Goal: Task Accomplishment & Management: Manage account settings

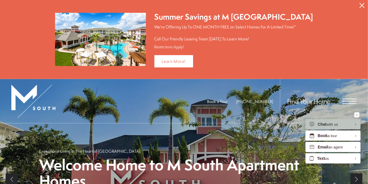
click at [362, 4] on icon "Close Alert" at bounding box center [361, 5] width 5 height 5
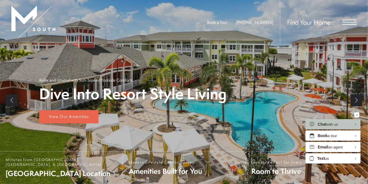
click at [348, 21] on span "Open Menu" at bounding box center [349, 22] width 14 height 5
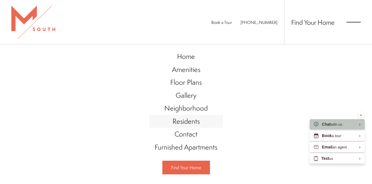
click at [185, 121] on span "Residents" at bounding box center [186, 121] width 27 height 10
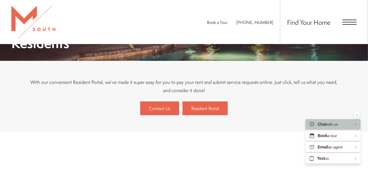
scroll to position [90, 0]
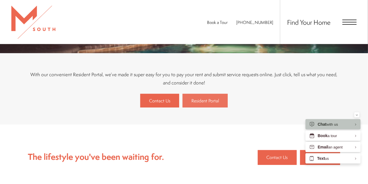
click at [206, 101] on span "Resident Portal" at bounding box center [205, 100] width 28 height 6
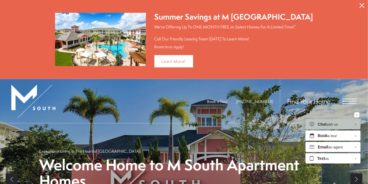
click at [363, 3] on icon "Close Alert" at bounding box center [361, 5] width 5 height 5
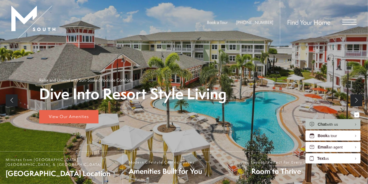
click at [346, 22] on span "Open Menu" at bounding box center [349, 22] width 14 height 1
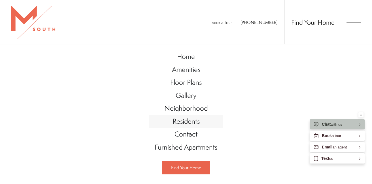
click at [180, 120] on span "Residents" at bounding box center [186, 121] width 27 height 10
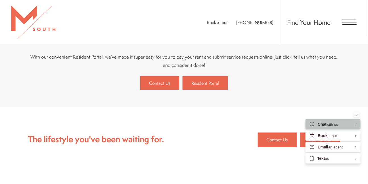
scroll to position [113, 0]
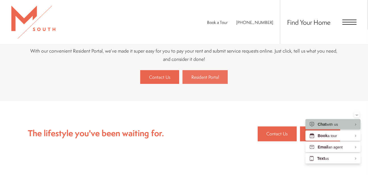
click at [205, 77] on span "Resident Portal" at bounding box center [205, 77] width 28 height 6
